Goal: Information Seeking & Learning: Learn about a topic

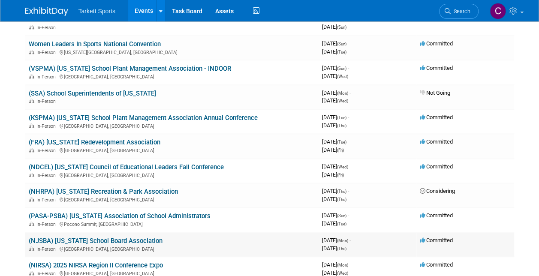
click at [81, 241] on link "(NJSBA) [US_STATE] School Board Association" at bounding box center [96, 241] width 134 height 8
click at [92, 219] on link "(PASA-PSBA) [US_STATE] Association of School Administrators" at bounding box center [120, 216] width 182 height 8
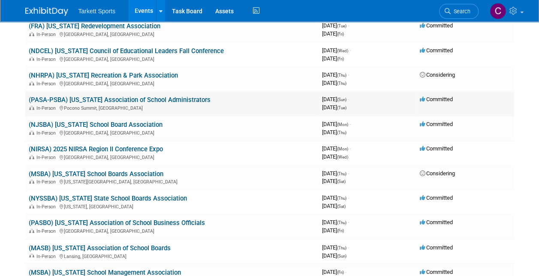
scroll to position [580, 0]
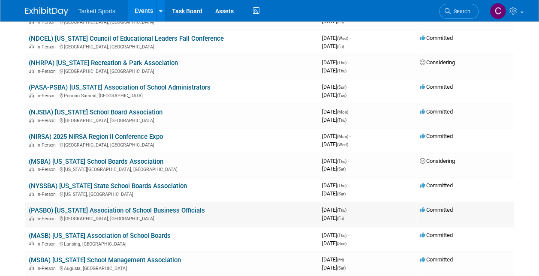
click at [88, 210] on link "(PASBO) [US_STATE] Association of School Business Officials" at bounding box center [117, 211] width 176 height 8
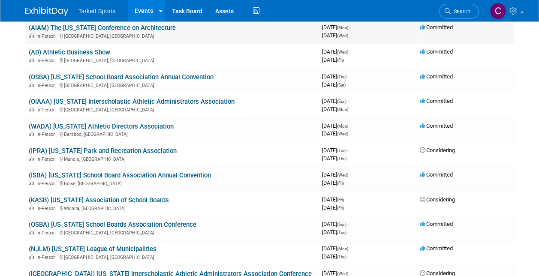
scroll to position [1052, 0]
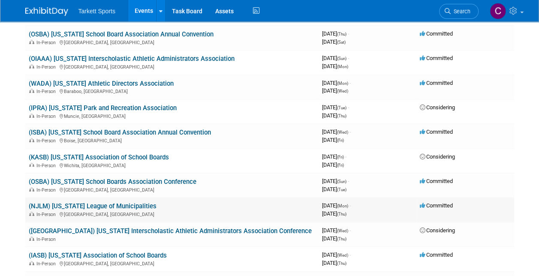
click at [84, 205] on link "(NJLM) [US_STATE] League of Municipalities" at bounding box center [93, 206] width 128 height 8
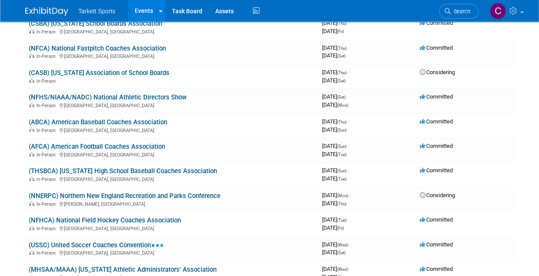
scroll to position [1524, 0]
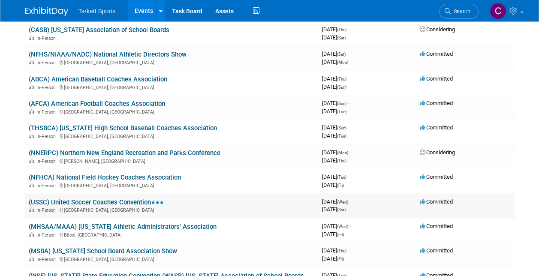
click at [106, 205] on link "(USSC) United Soccer Coaches Convention" at bounding box center [96, 203] width 135 height 8
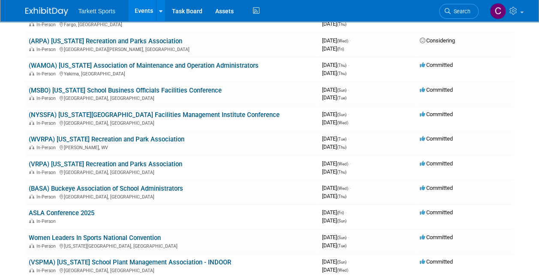
scroll to position [300, 0]
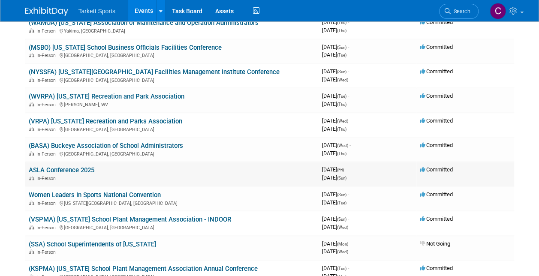
click at [54, 169] on link "ASLA Conference 2025" at bounding box center [62, 170] width 66 height 8
click at [112, 196] on link "Women Leaders In Sports National Convention" at bounding box center [95, 195] width 132 height 8
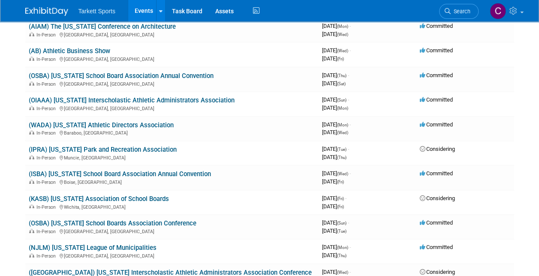
scroll to position [1030, 0]
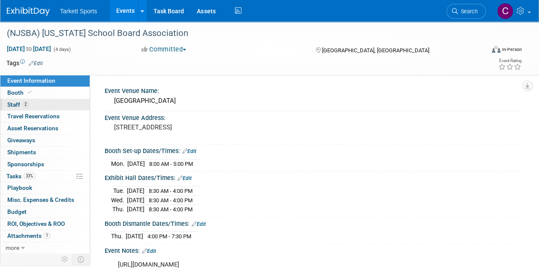
click at [17, 105] on span "Staff 2" at bounding box center [17, 104] width 21 height 7
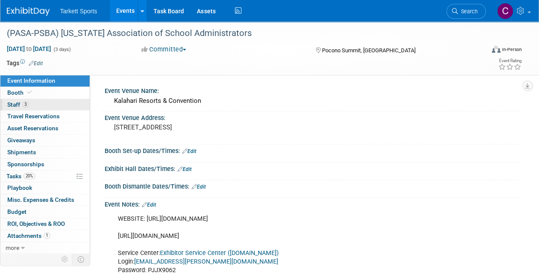
click at [16, 102] on span "Staff 3" at bounding box center [17, 104] width 21 height 7
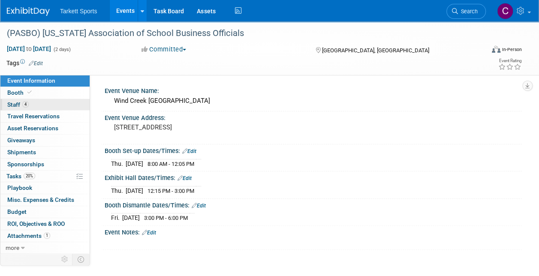
click at [11, 99] on link "4 Staff 4" at bounding box center [44, 105] width 89 height 12
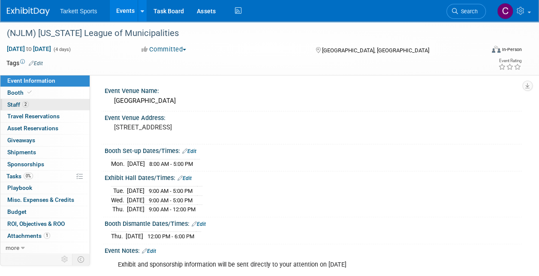
click at [13, 99] on link "2 Staff 2" at bounding box center [44, 105] width 89 height 12
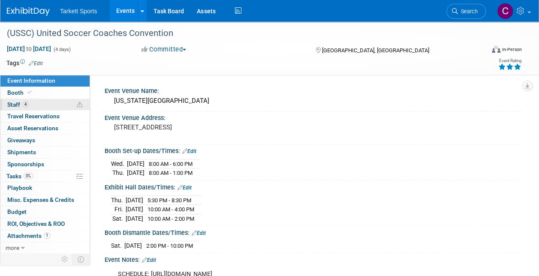
click at [11, 103] on span "Staff 4" at bounding box center [17, 104] width 21 height 7
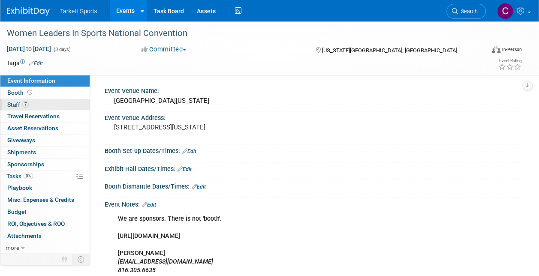
click at [10, 101] on span "Staff 7" at bounding box center [17, 104] width 21 height 7
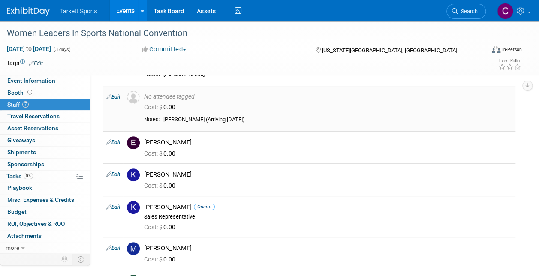
scroll to position [129, 0]
